Goal: Book appointment/travel/reservation

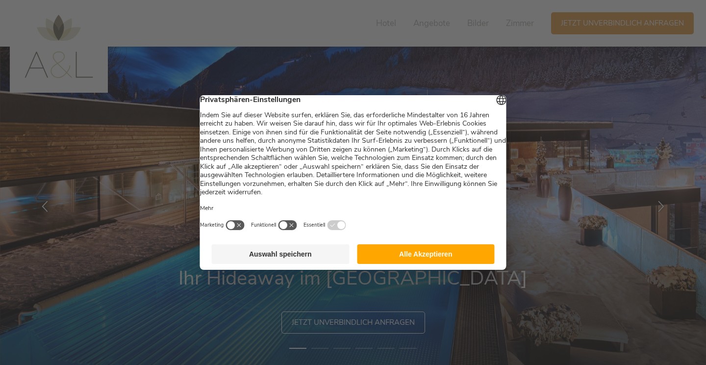
click at [294, 264] on button "Auswahl speichern" at bounding box center [281, 254] width 138 height 20
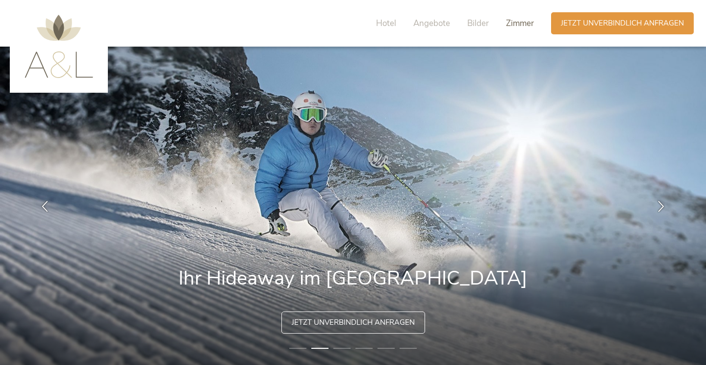
click at [524, 21] on span "Zimmer" at bounding box center [520, 23] width 28 height 11
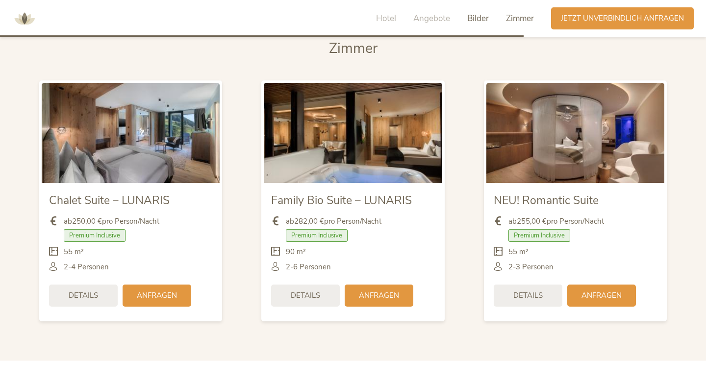
scroll to position [2033, 0]
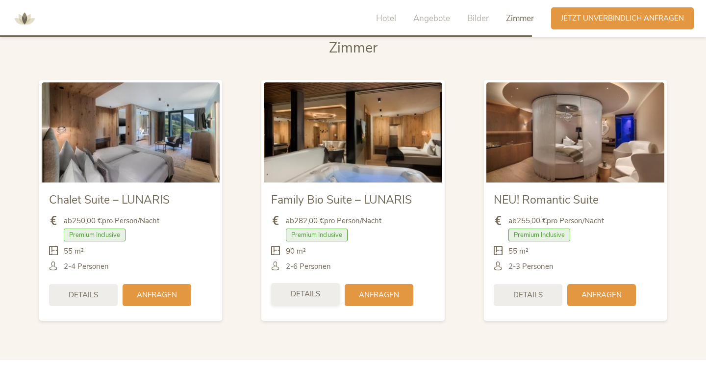
click at [309, 299] on span "Details" at bounding box center [305, 294] width 29 height 10
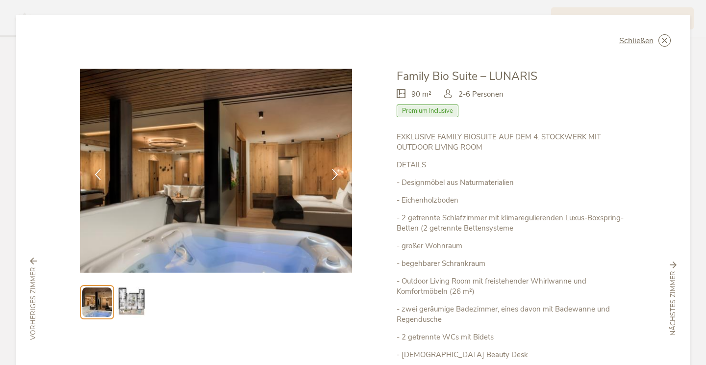
click at [256, 195] on img at bounding box center [216, 171] width 272 height 204
click at [335, 177] on icon at bounding box center [334, 173] width 11 height 11
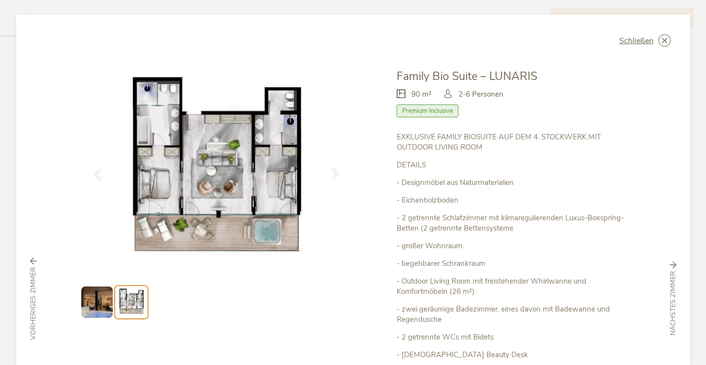
click at [269, 300] on ul at bounding box center [216, 302] width 273 height 34
click at [237, 182] on img at bounding box center [216, 171] width 272 height 204
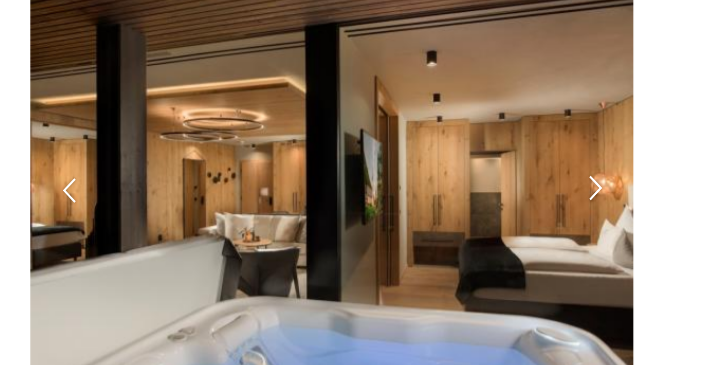
click at [330, 176] on icon at bounding box center [334, 173] width 11 height 11
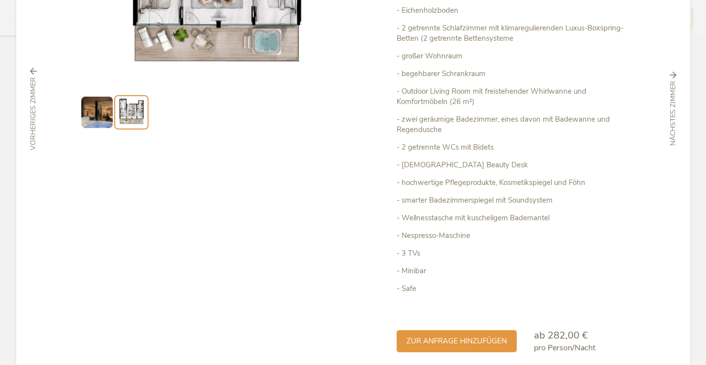
scroll to position [191, 0]
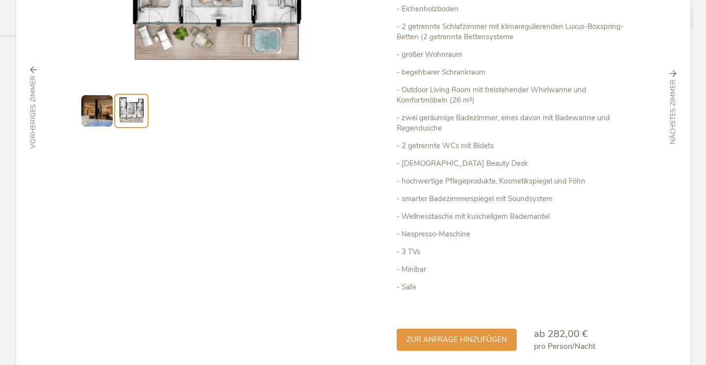
click at [674, 83] on div "nächstes Zimmer" at bounding box center [673, 107] width 24 height 74
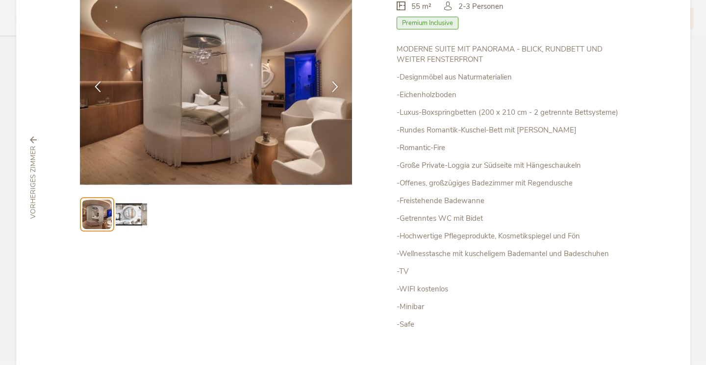
scroll to position [125, 0]
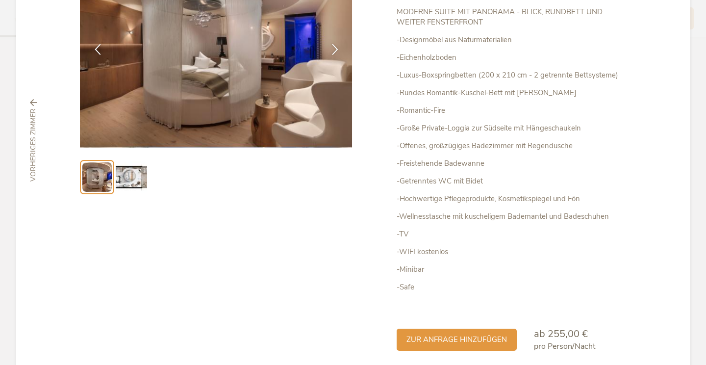
click at [33, 134] on span "vorheriges Zimmer" at bounding box center [33, 144] width 10 height 73
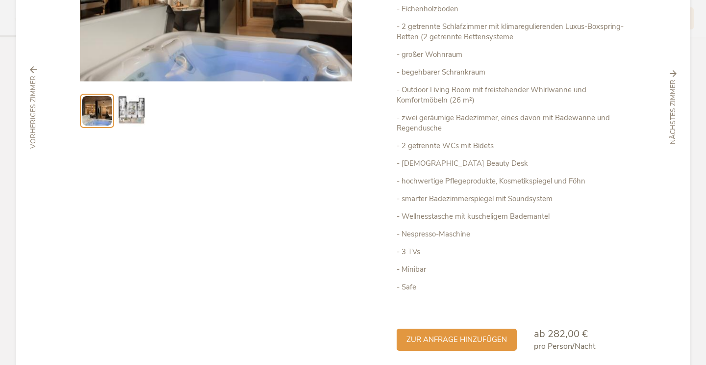
click at [25, 109] on div "vorheriges Zimmer" at bounding box center [34, 107] width 24 height 82
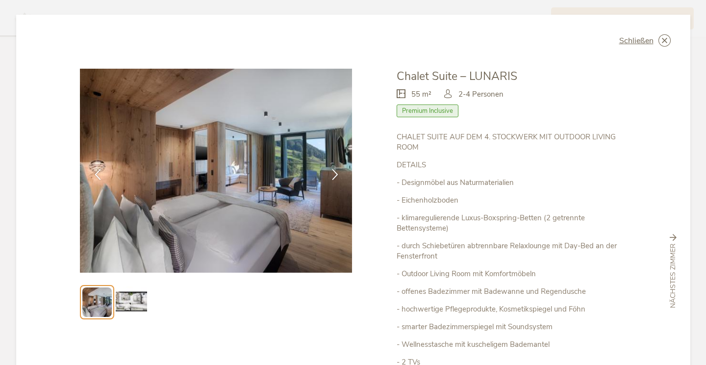
click at [133, 286] on img at bounding box center [131, 301] width 31 height 31
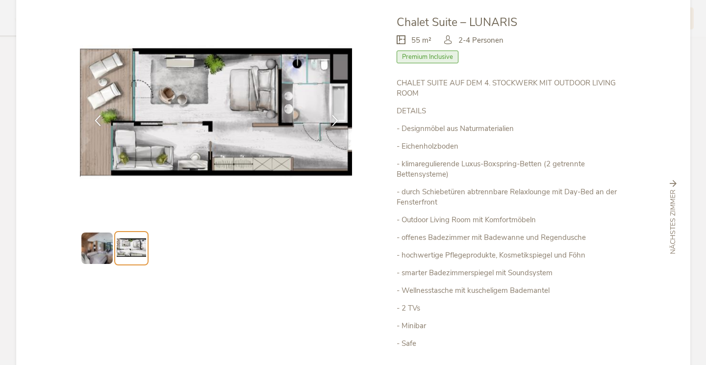
scroll to position [137, 0]
